Goal: Task Accomplishment & Management: Complete application form

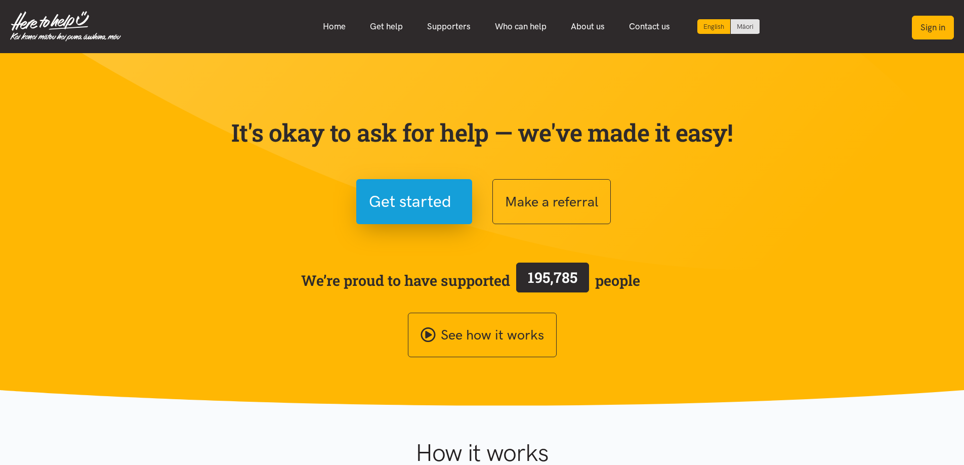
click at [929, 24] on button "Sign in" at bounding box center [933, 28] width 42 height 24
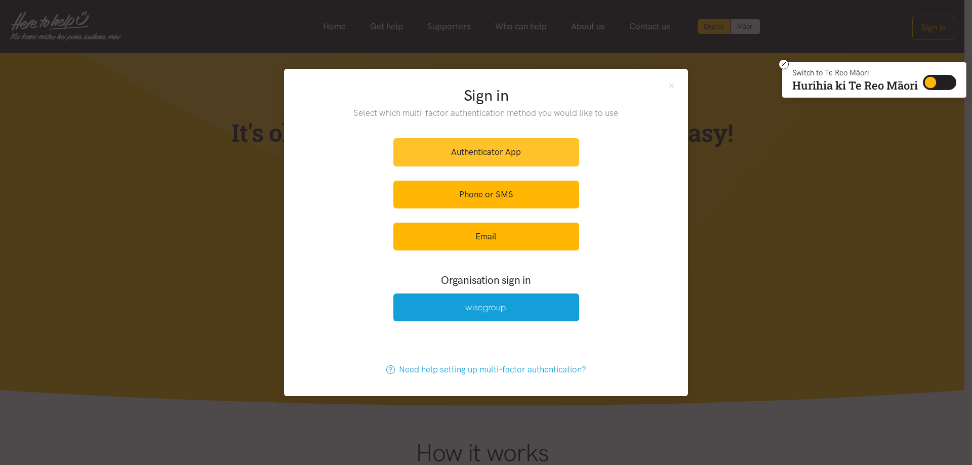
click at [493, 153] on link "Authenticator App" at bounding box center [486, 152] width 186 height 28
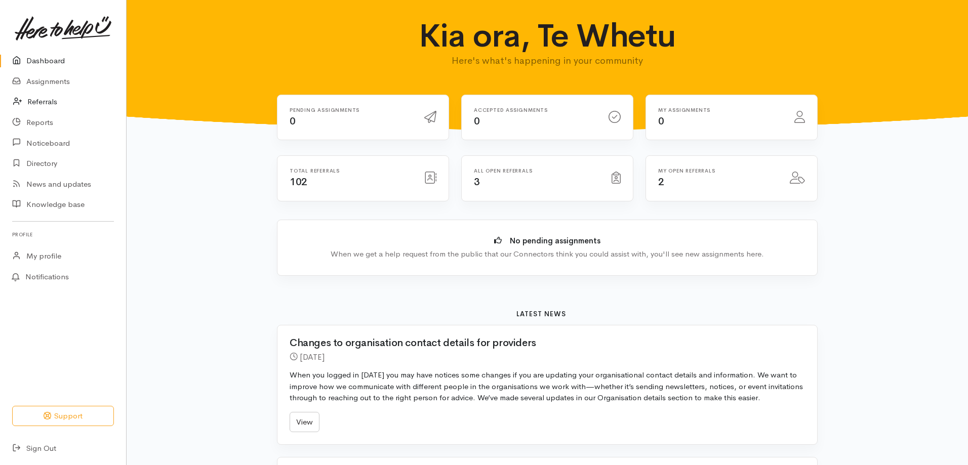
click at [48, 97] on link "Referrals" at bounding box center [63, 102] width 126 height 21
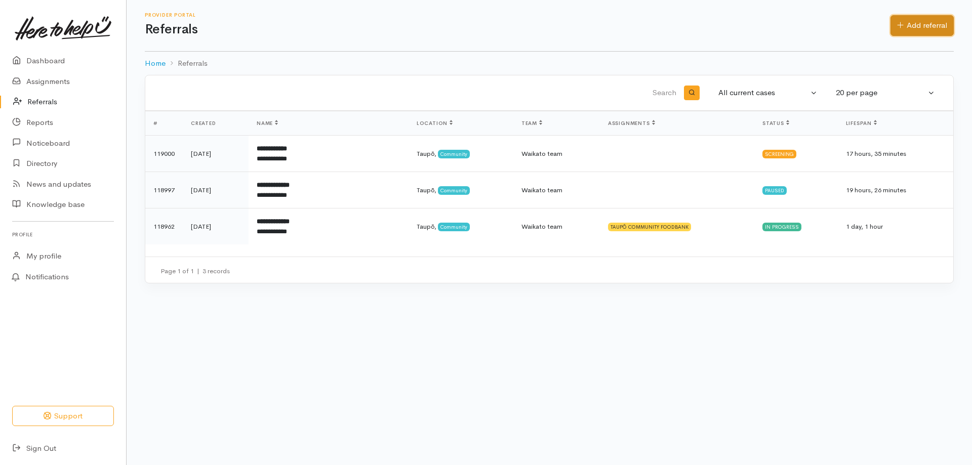
click at [912, 28] on link "Add referral" at bounding box center [921, 25] width 63 height 21
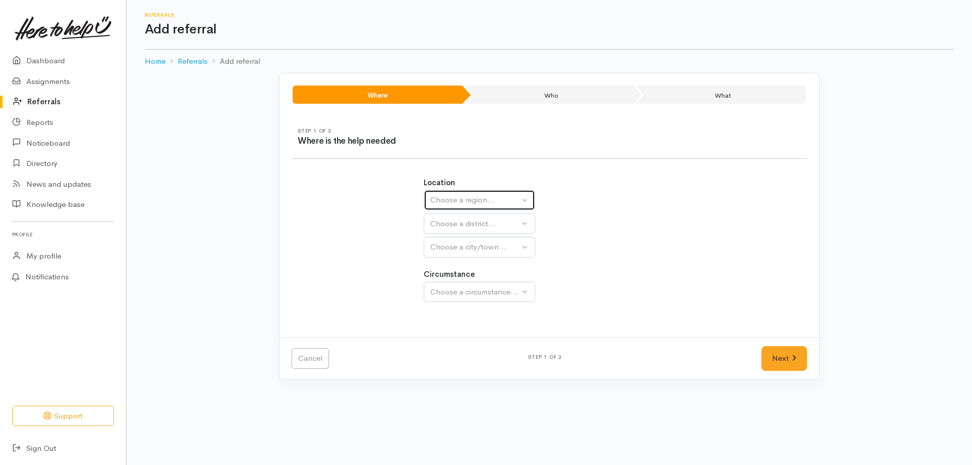
click at [484, 194] on div "Choose a region..." at bounding box center [474, 200] width 89 height 12
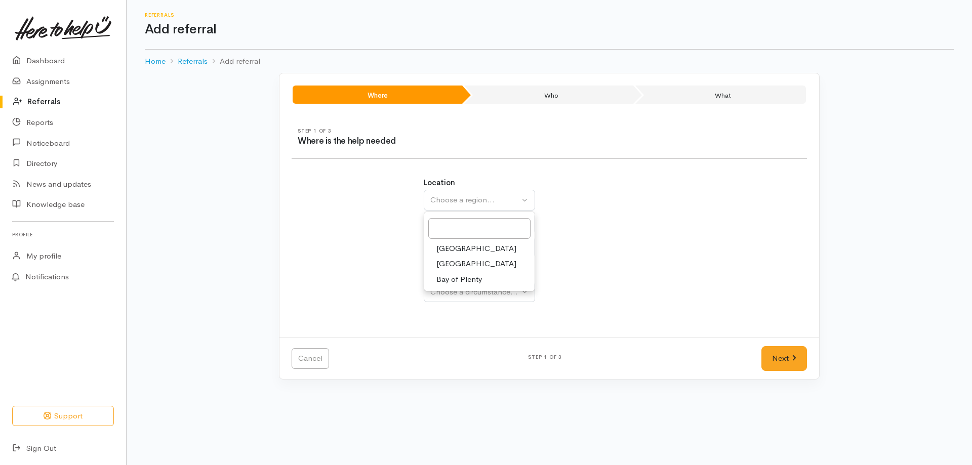
click at [464, 264] on span "Waikato" at bounding box center [476, 264] width 80 height 12
select select "3"
select select
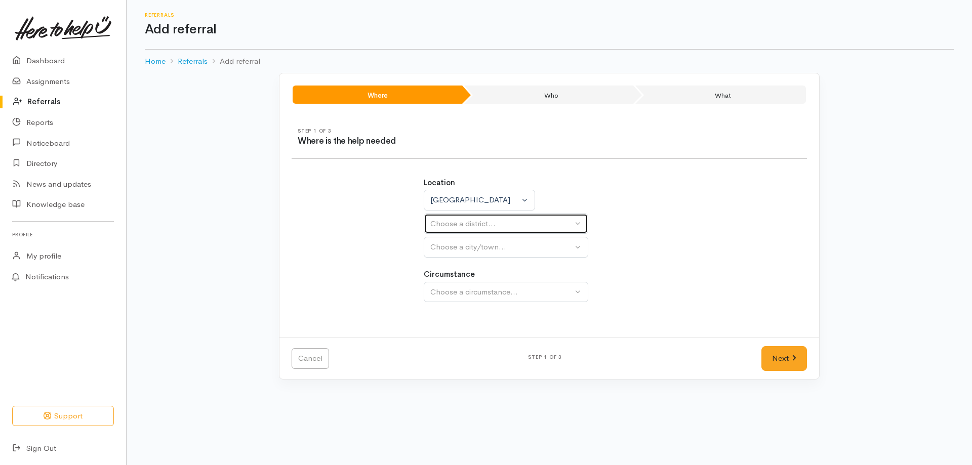
click at [485, 223] on div "Choose a district..." at bounding box center [501, 224] width 142 height 12
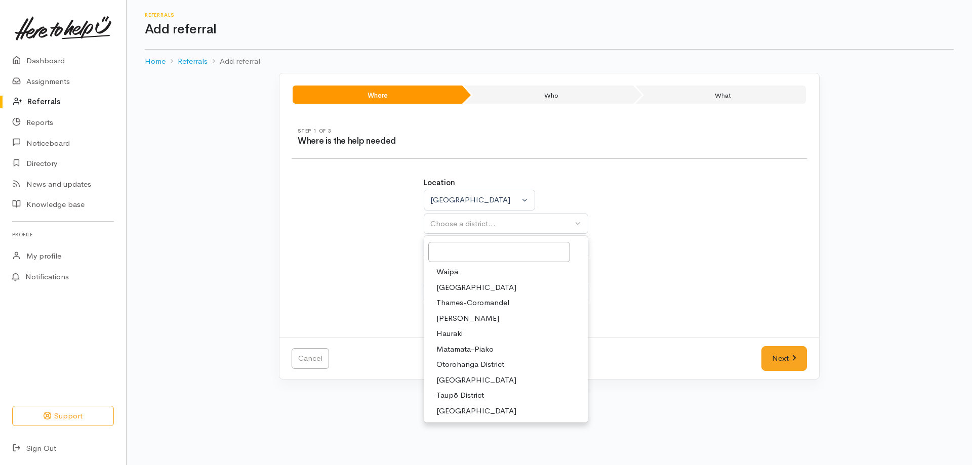
click at [458, 395] on span "Taupō District" at bounding box center [460, 396] width 48 height 12
select select "14"
select select
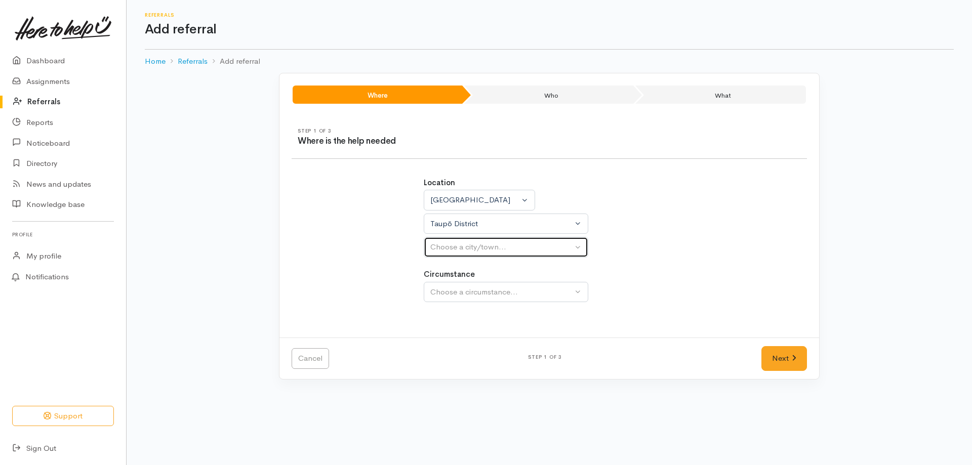
click at [499, 249] on div "Choose a city/town..." at bounding box center [501, 247] width 142 height 12
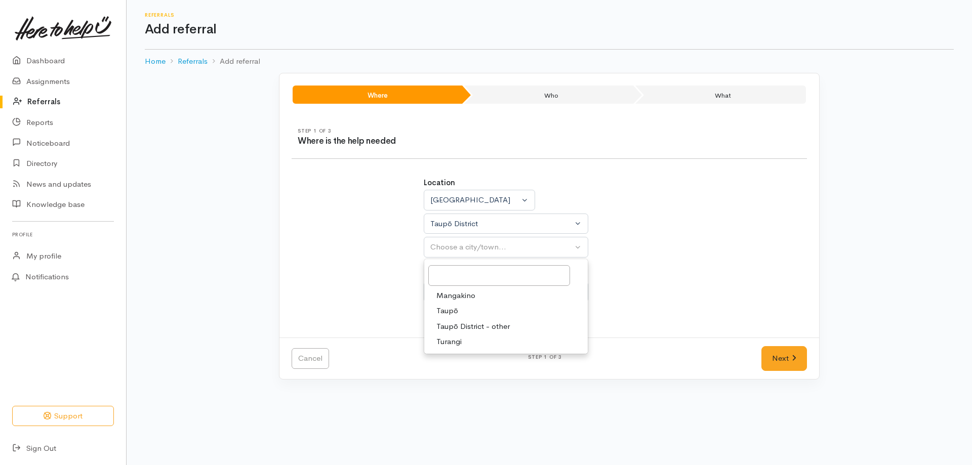
click at [460, 316] on link "Taupō" at bounding box center [505, 311] width 163 height 16
select select "183"
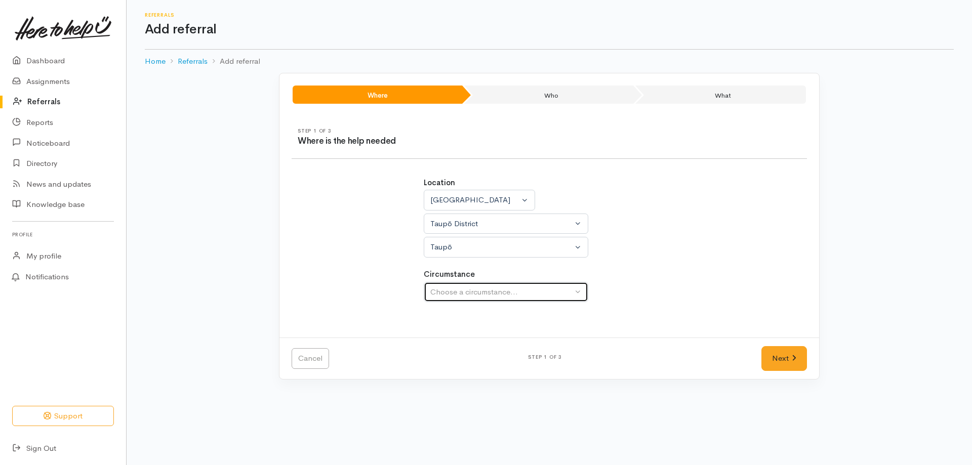
click at [471, 293] on div "Choose a circumstance..." at bounding box center [501, 292] width 142 height 12
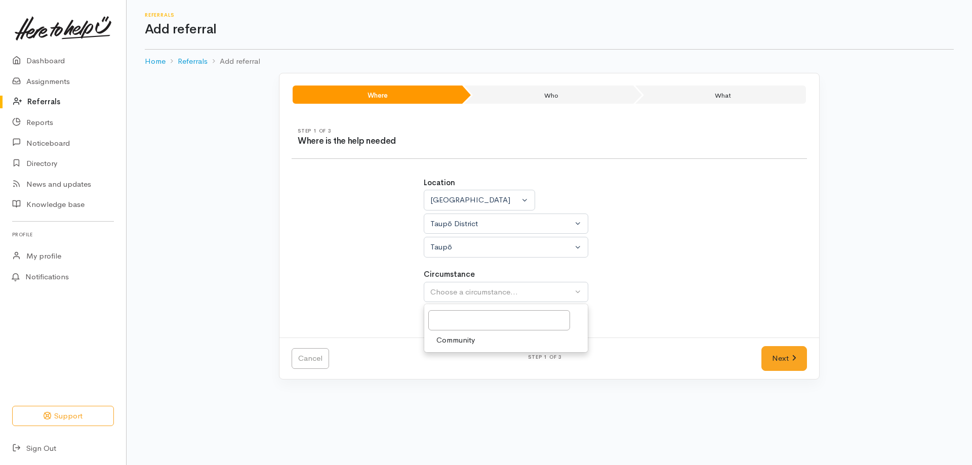
click at [458, 339] on span "Community" at bounding box center [455, 341] width 38 height 12
select select "2"
click at [775, 354] on link "Next" at bounding box center [784, 358] width 46 height 25
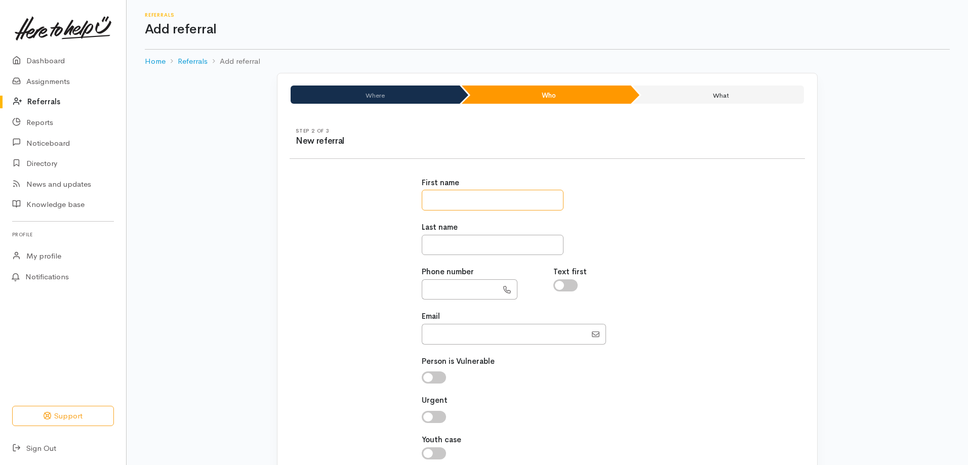
click at [515, 200] on input "text" at bounding box center [493, 200] width 142 height 21
type input "*"
type input "******"
click at [514, 244] on input "text" at bounding box center [493, 245] width 142 height 21
type input "*****"
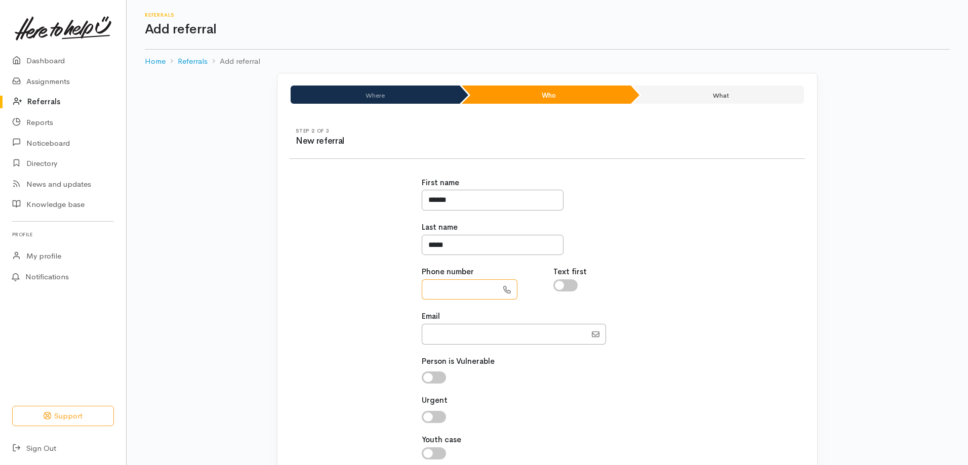
click at [484, 286] on input "text" at bounding box center [460, 289] width 76 height 21
paste input "**********"
type input "**********"
click at [448, 330] on input "Email" at bounding box center [504, 334] width 165 height 21
paste input "mrangi868@gmail.com"
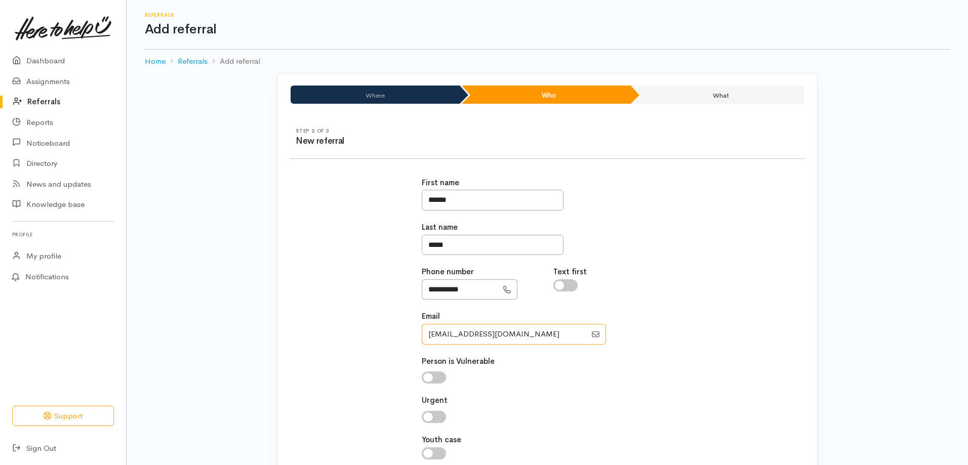
type input "mrangi868@gmail.com"
click at [430, 376] on input "checkbox" at bounding box center [434, 378] width 24 height 12
checkbox input "true"
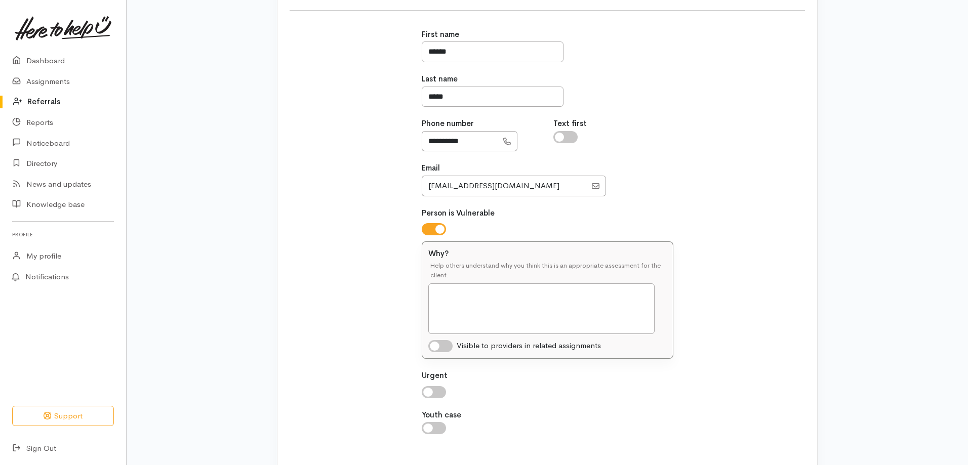
scroll to position [152, 0]
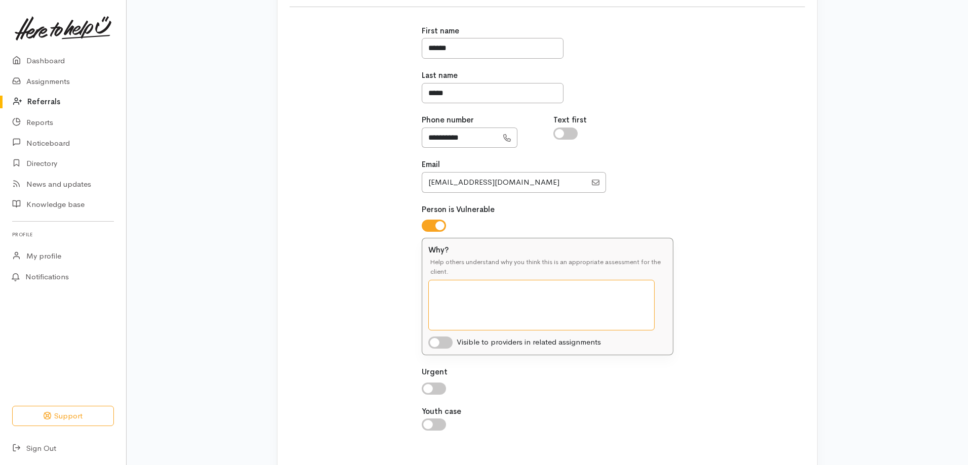
click at [456, 300] on textarea "Why?" at bounding box center [541, 305] width 226 height 51
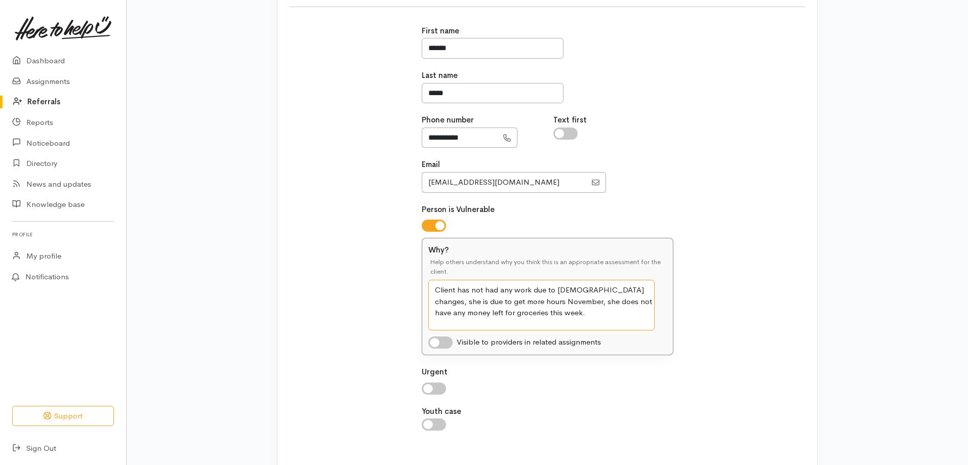
type textarea "Client has not had any work due to seasonal changes, she is due to get more hou…"
click at [433, 338] on input "checkbox" at bounding box center [440, 343] width 24 height 12
checkbox input "true"
click at [426, 386] on input "checkbox" at bounding box center [434, 389] width 24 height 12
checkbox input "true"
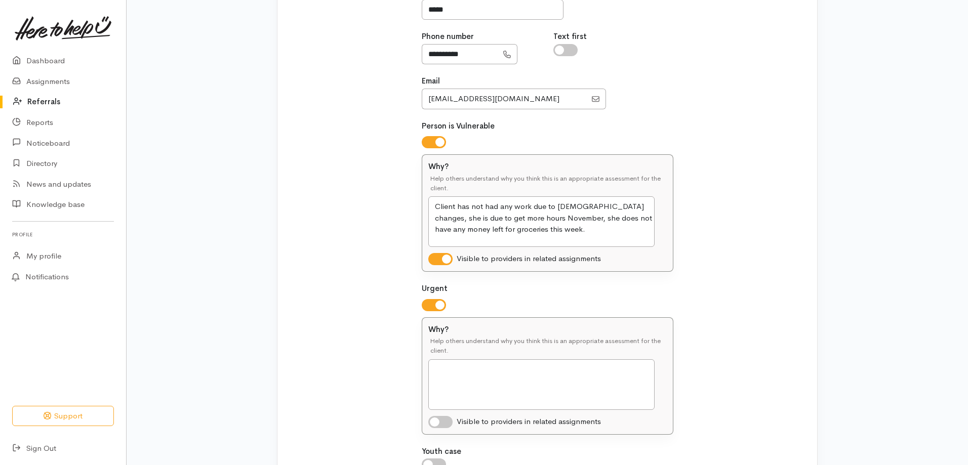
scroll to position [331, 0]
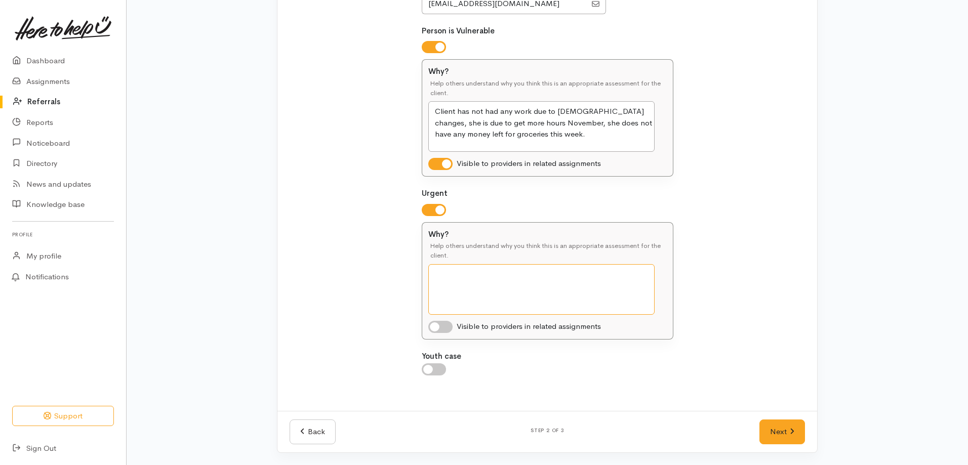
click at [447, 278] on textarea "Why?" at bounding box center [541, 289] width 226 height 51
type textarea "Client does not have enough for essential needs this week including food, she i…"
click at [433, 323] on input "checkbox" at bounding box center [440, 327] width 24 height 12
checkbox input "true"
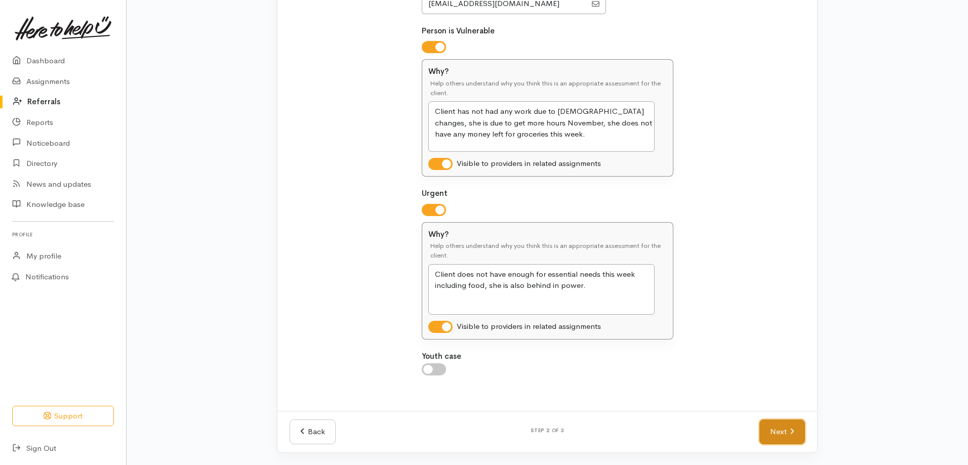
click at [776, 434] on link "Next" at bounding box center [782, 432] width 46 height 25
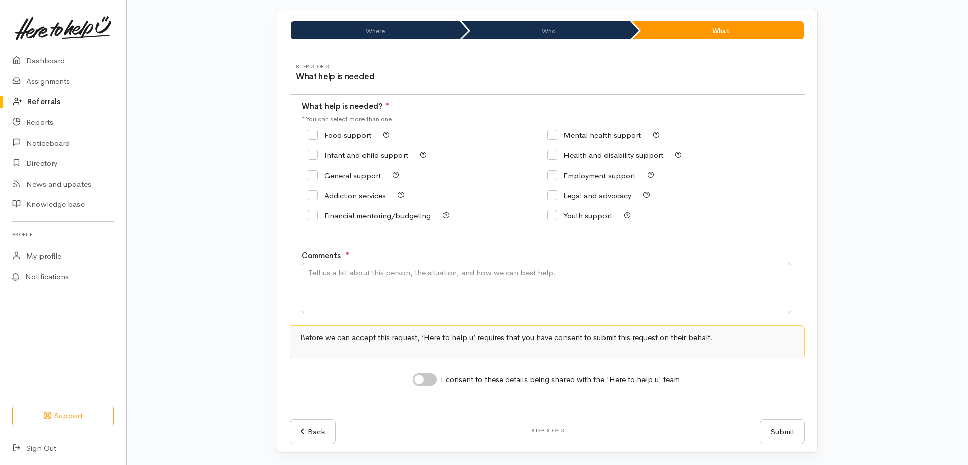
scroll to position [64, 0]
click at [317, 131] on input "Food support" at bounding box center [339, 135] width 63 height 8
checkbox input "true"
click at [364, 279] on textarea "Comments" at bounding box center [546, 288] width 489 height 51
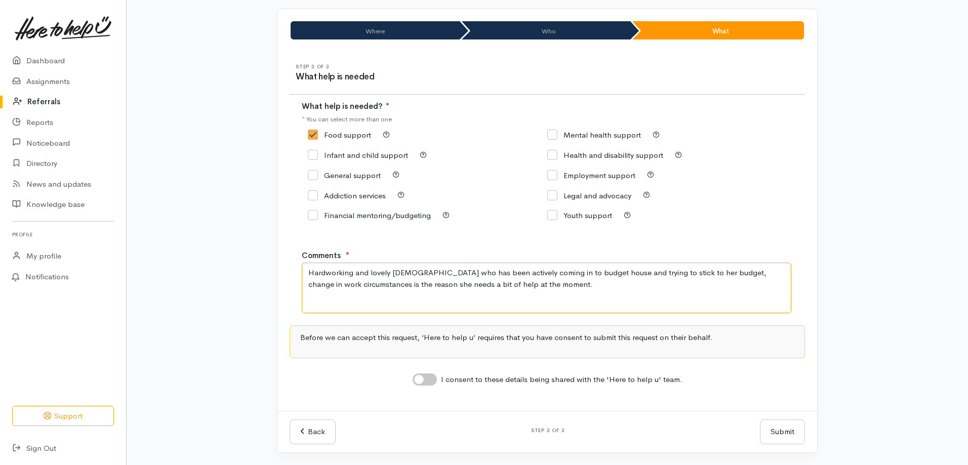
type textarea "Hardworking and lovely [DEMOGRAPHIC_DATA] who has been actively coming in to bu…"
click at [416, 380] on input "I consent to these details being shared with the 'Here to help u' team." at bounding box center [425, 380] width 24 height 12
checkbox input "true"
click at [777, 428] on button "Submit" at bounding box center [782, 432] width 45 height 25
